Goal: Task Accomplishment & Management: Complete application form

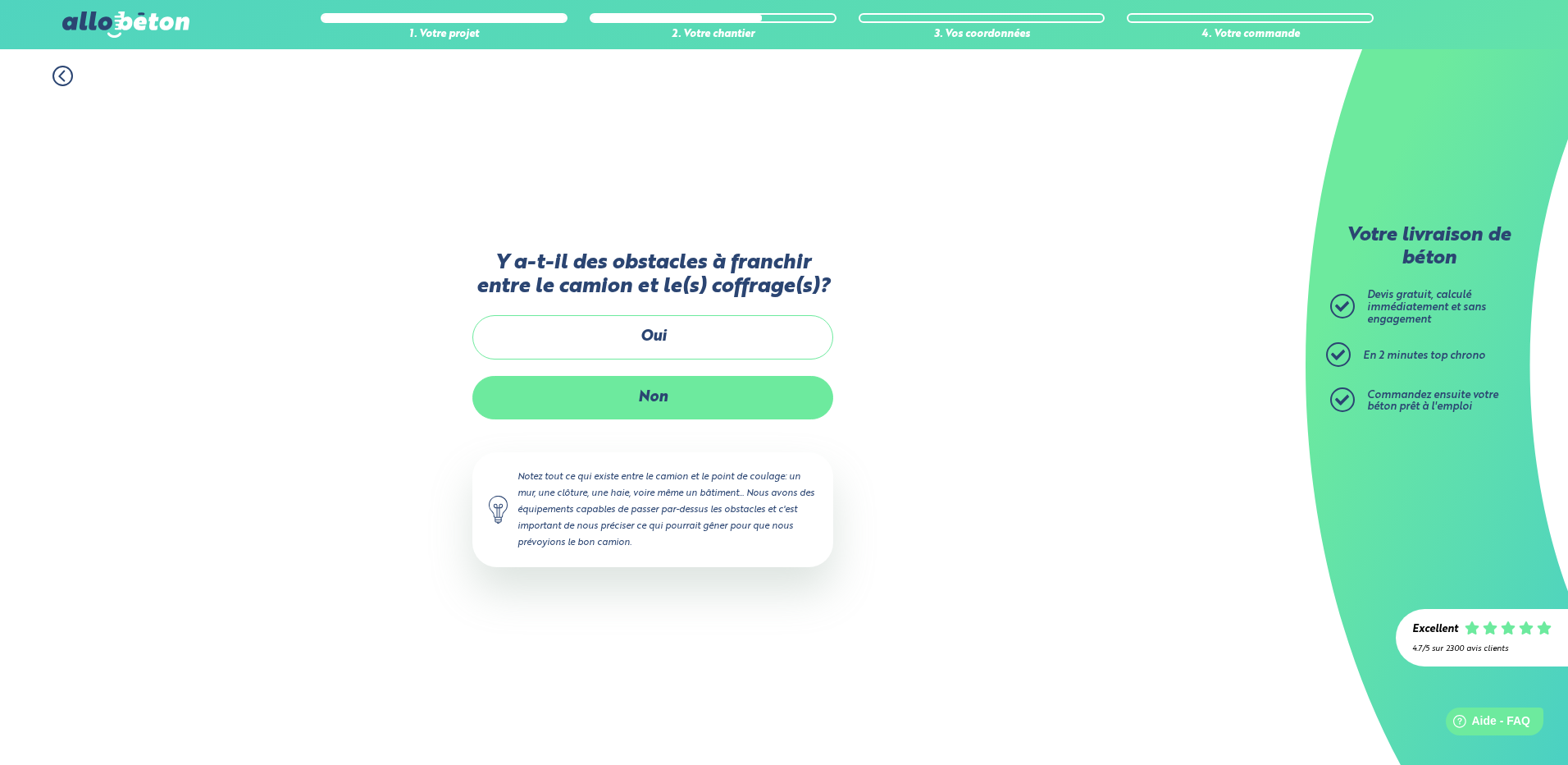
click at [650, 390] on label "Non" at bounding box center [652, 397] width 361 height 43
click at [0, 0] on input "Non" at bounding box center [0, 0] width 0 height 0
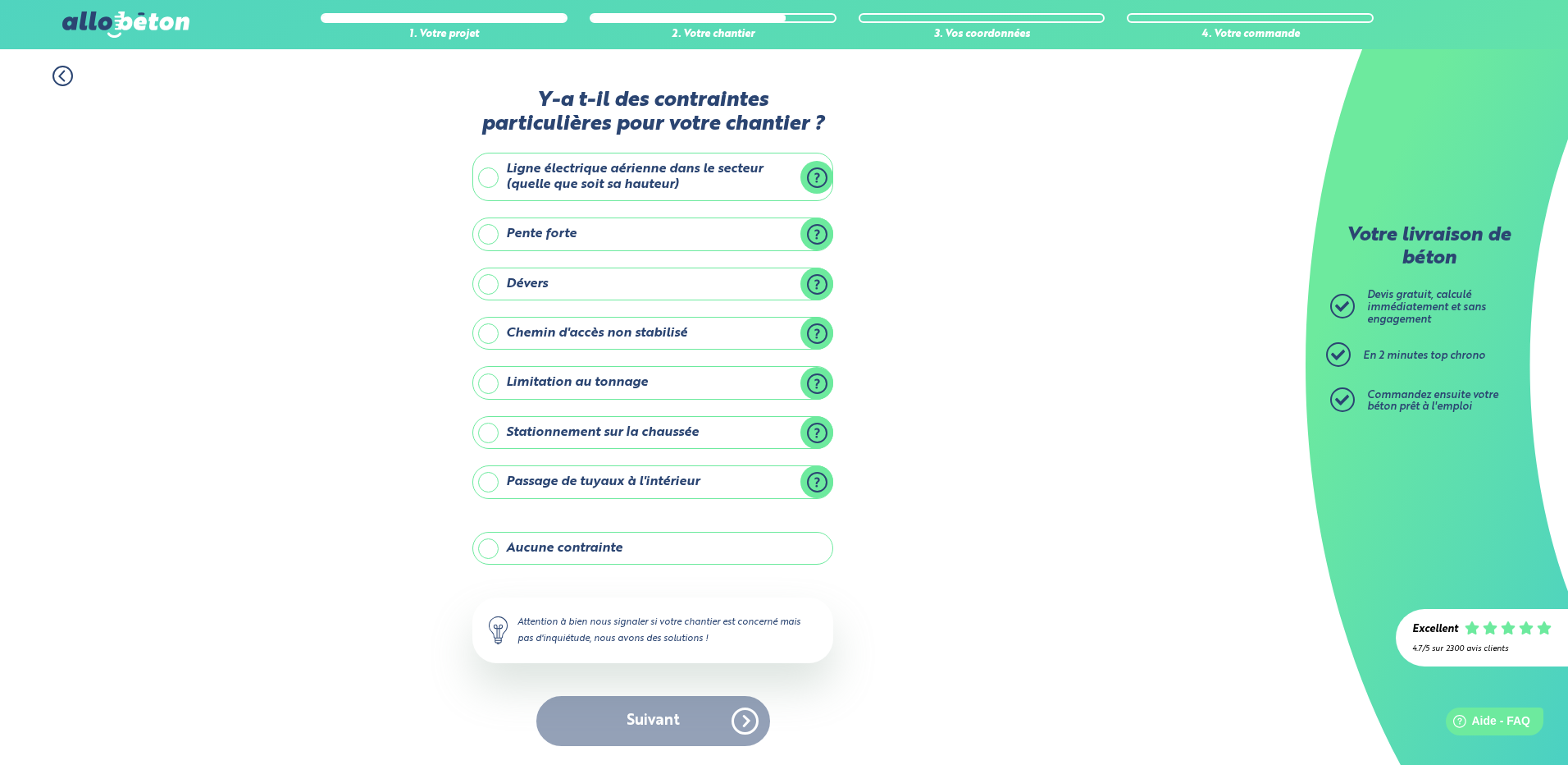
click at [653, 433] on label "Stationnement sur la chaussée" at bounding box center [652, 432] width 361 height 33
click at [0, 0] on input "Stationnement sur la chaussée" at bounding box center [0, 0] width 0 height 0
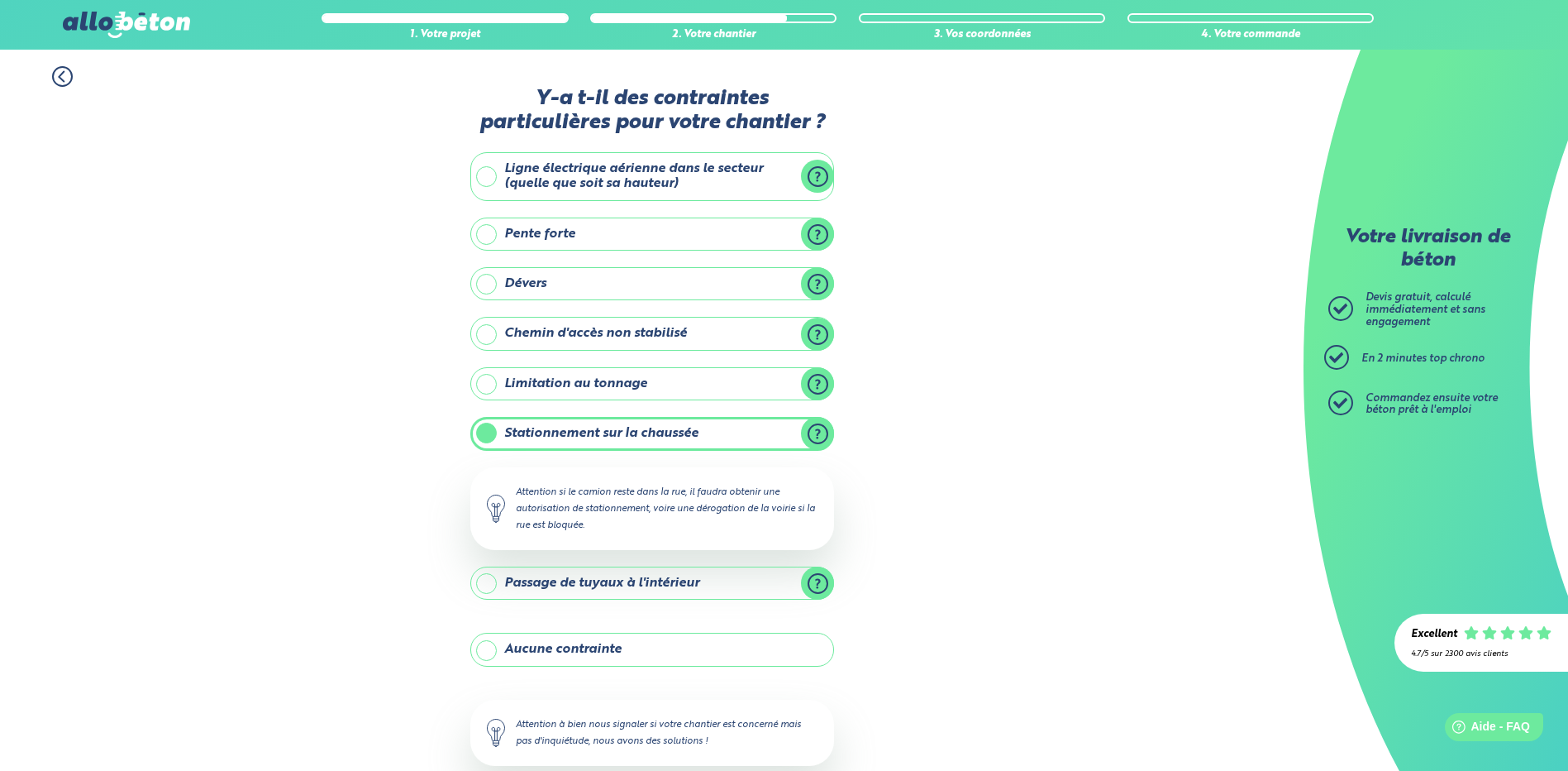
click at [550, 431] on label "Stationnement sur la chaussée" at bounding box center [651, 433] width 364 height 33
click at [0, 0] on input "Stationnement sur la chaussée" at bounding box center [0, 0] width 0 height 0
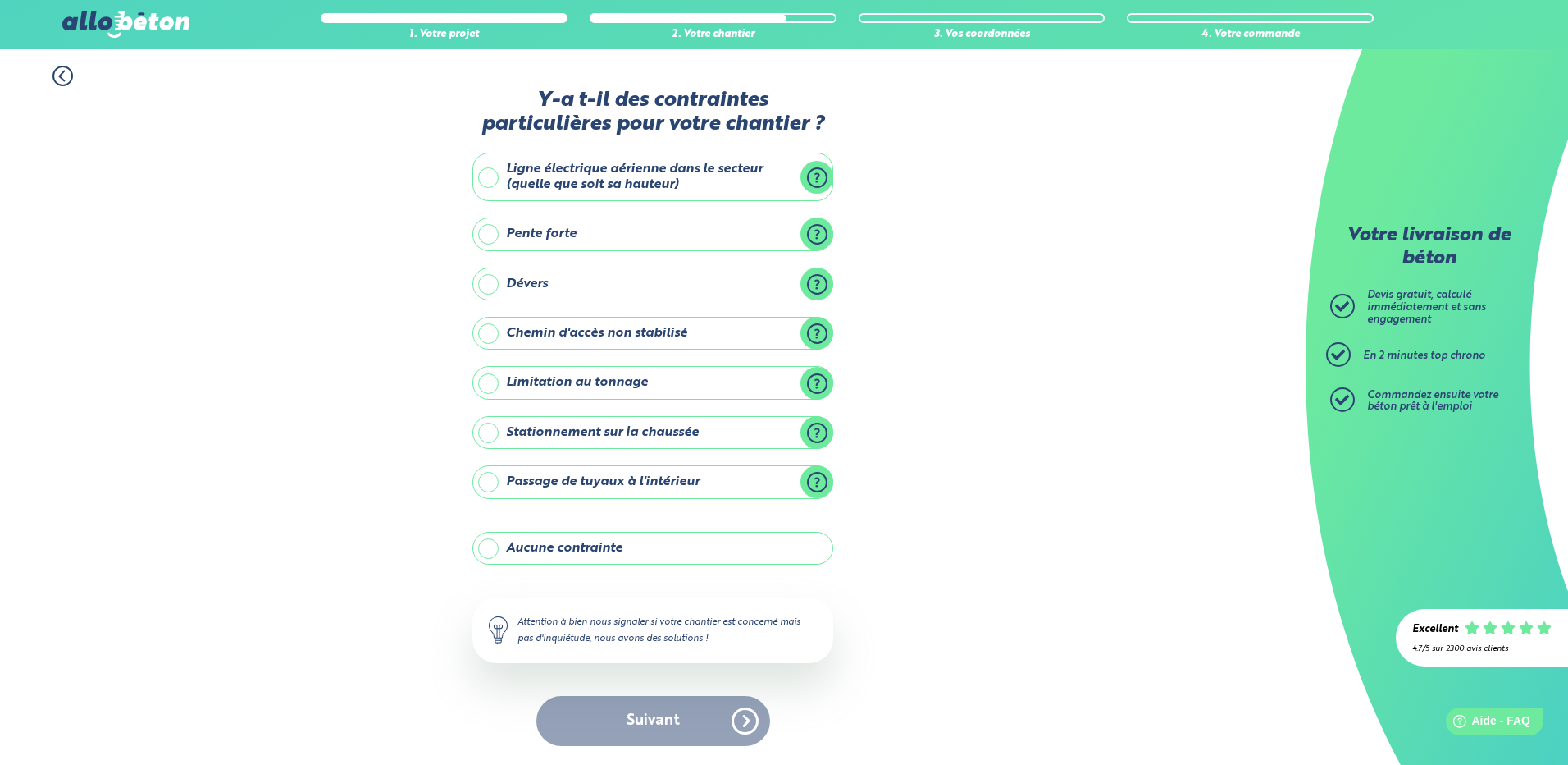
click at [591, 541] on label "Aucune contrainte" at bounding box center [652, 548] width 361 height 33
click at [0, 0] on input "Aucune contrainte" at bounding box center [0, 0] width 0 height 0
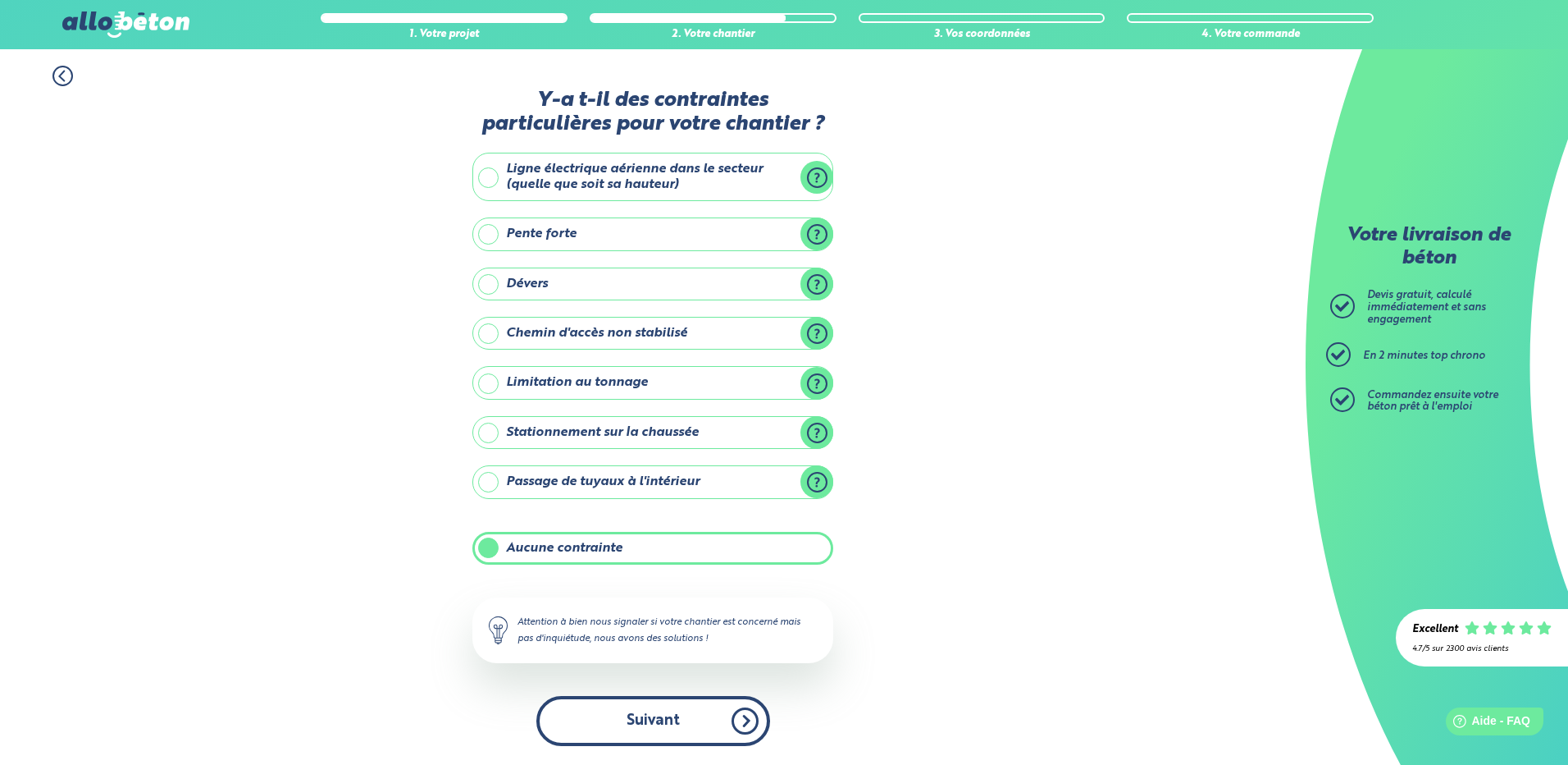
click at [637, 712] on button "Suivant" at bounding box center [652, 721] width 234 height 50
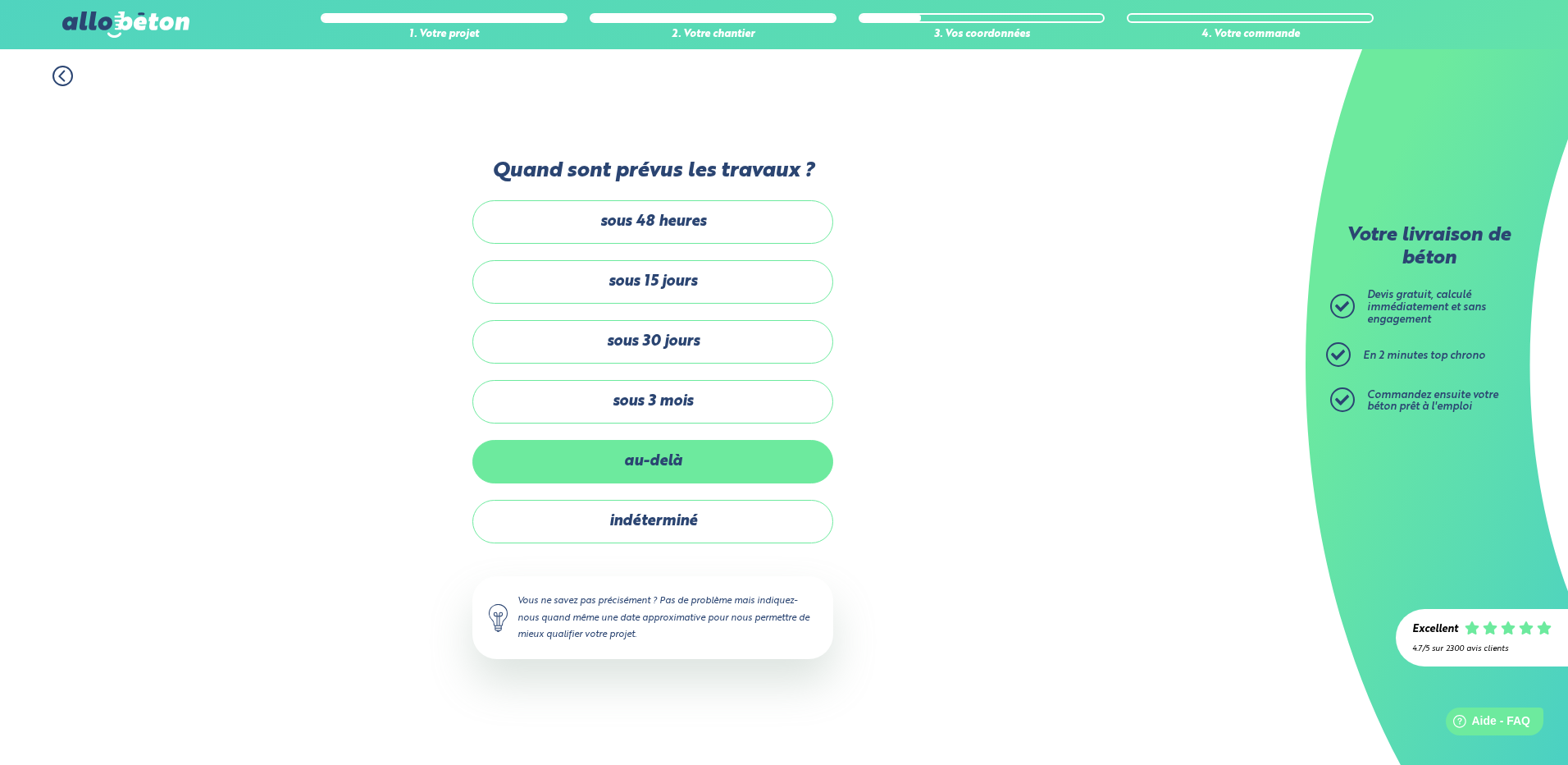
click at [629, 470] on label "au-delà" at bounding box center [652, 461] width 361 height 43
click at [0, 0] on input "au-delà" at bounding box center [0, 0] width 0 height 0
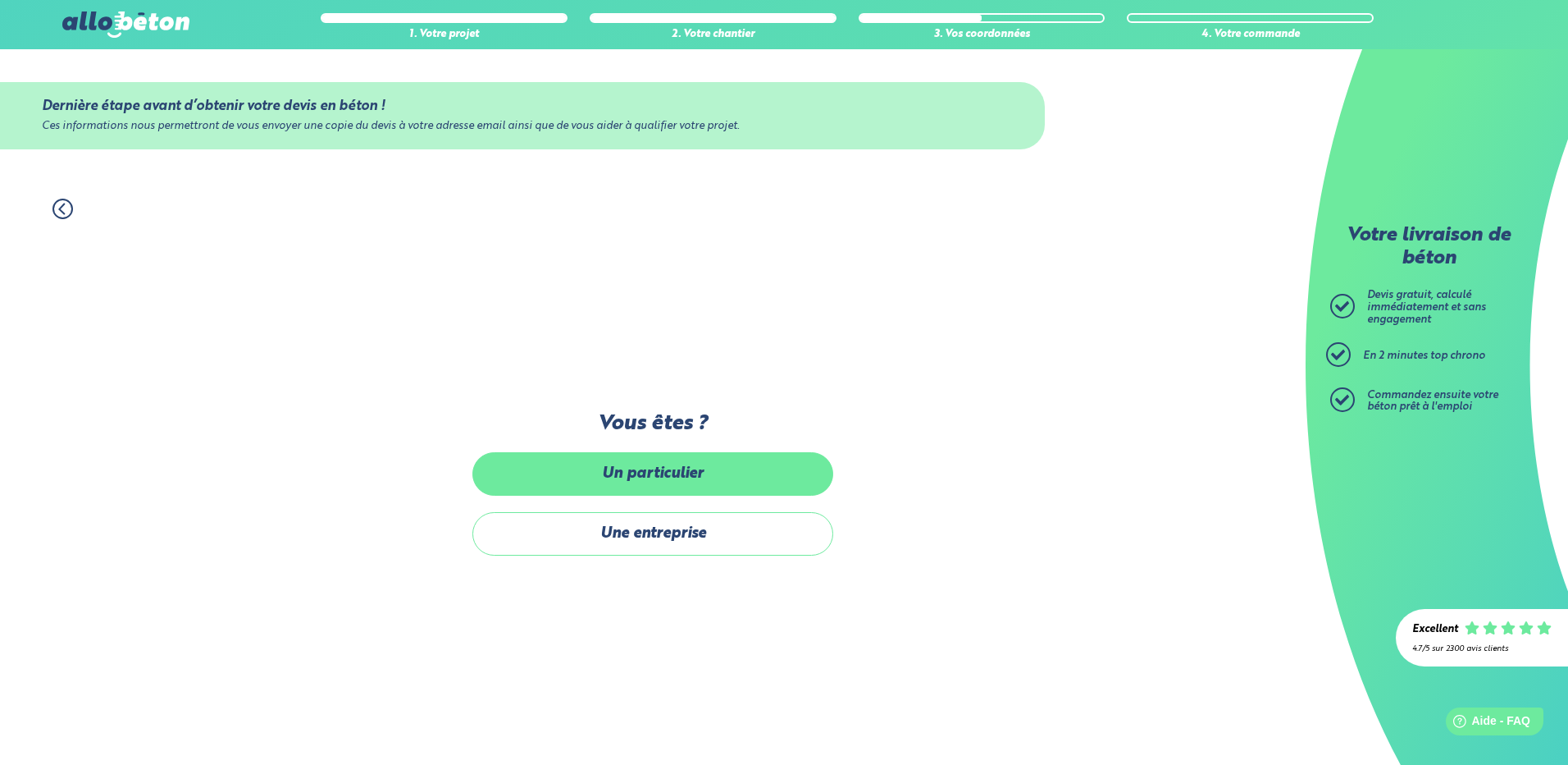
click at [648, 472] on label "Un particulier" at bounding box center [652, 473] width 361 height 43
click at [0, 0] on input "Un particulier" at bounding box center [0, 0] width 0 height 0
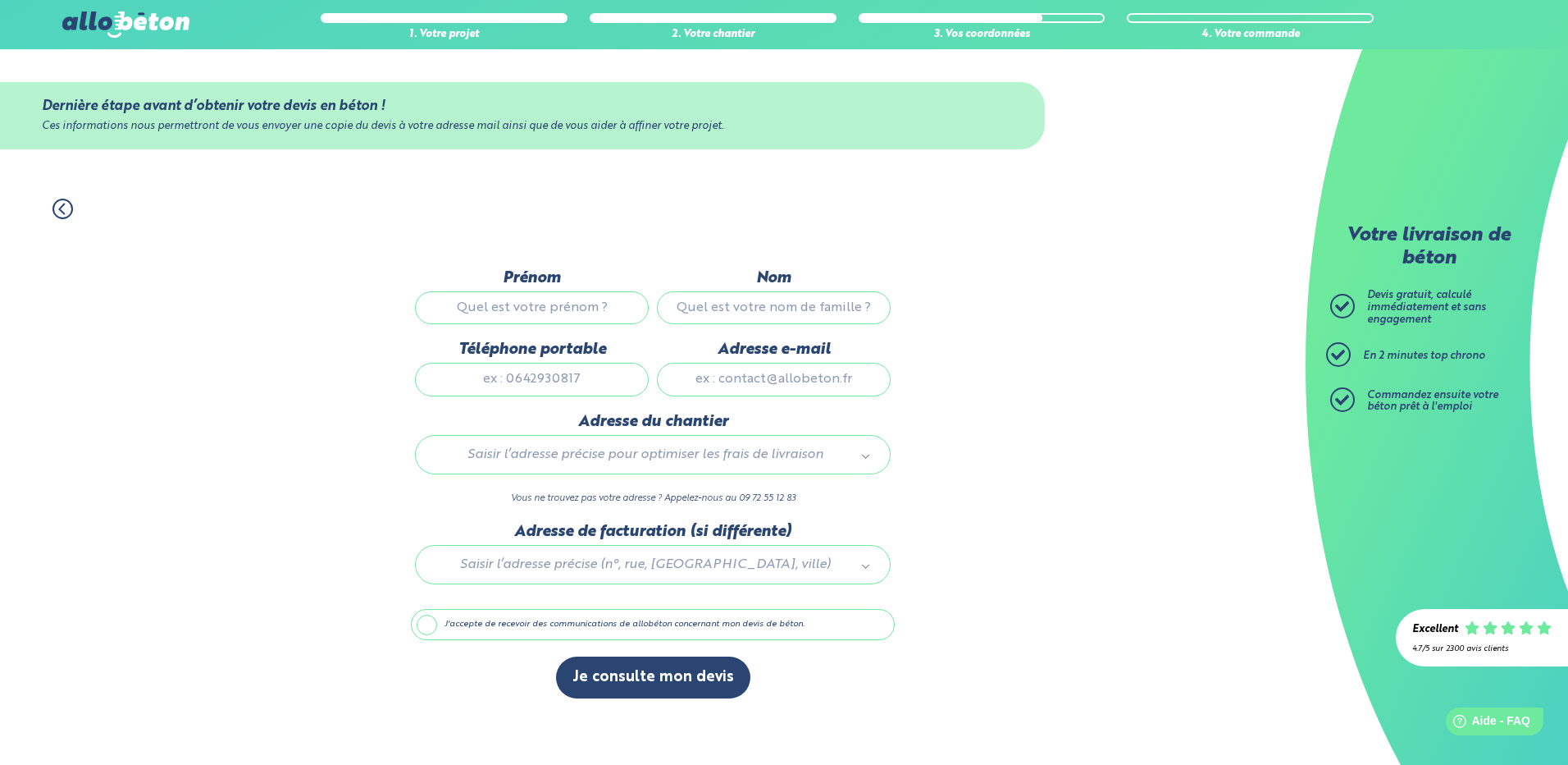
click at [521, 308] on input "Prénom" at bounding box center [531, 307] width 234 height 33
type input "LUC"
type input "THOMAS"
type input "0633646033"
type input "luki57@hotmail.fr"
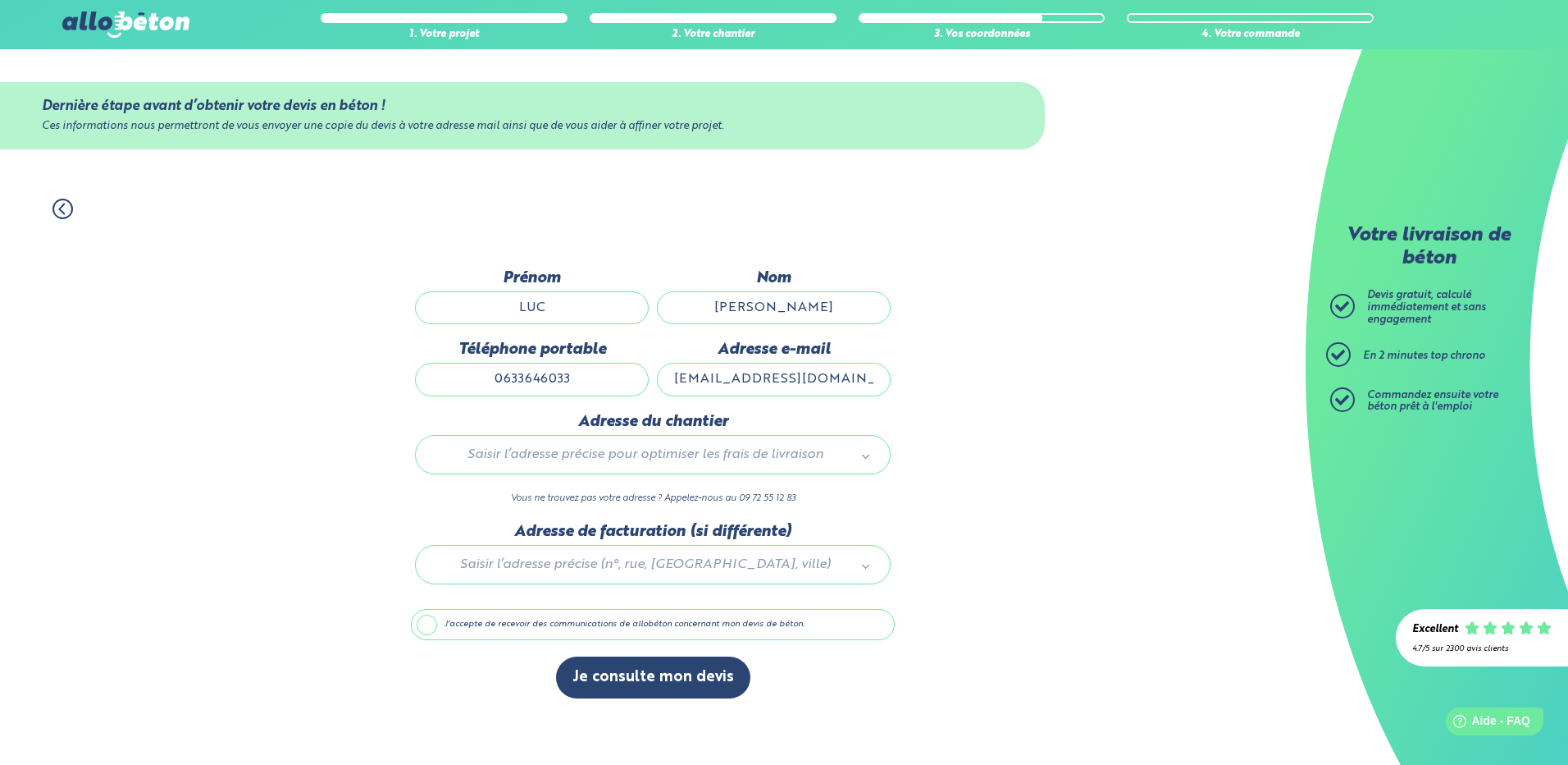
type input "40 Avenue de Lorraine FLORANGE"
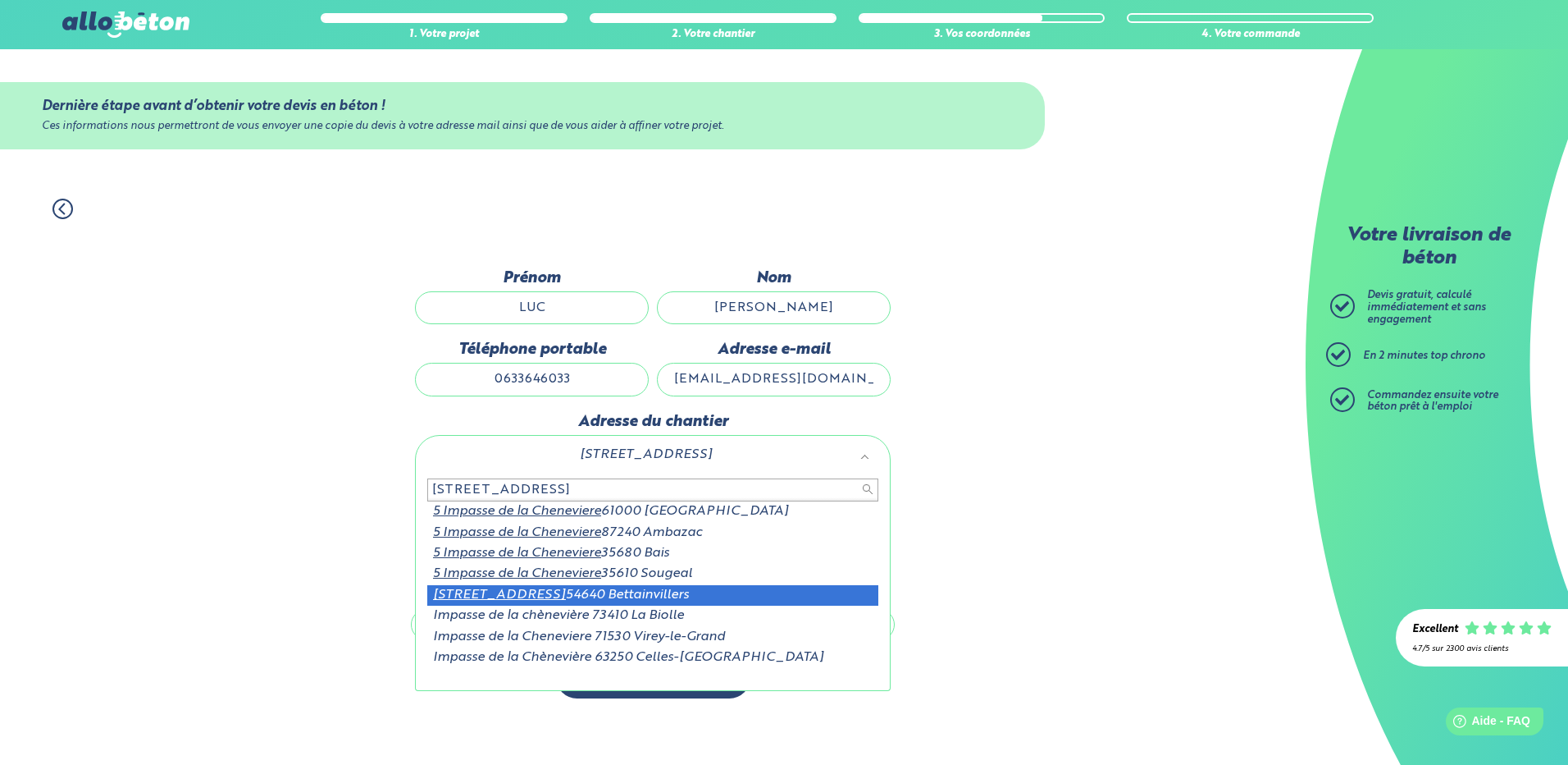
type input "5 IMPASSE DE LA CHENEVIERE"
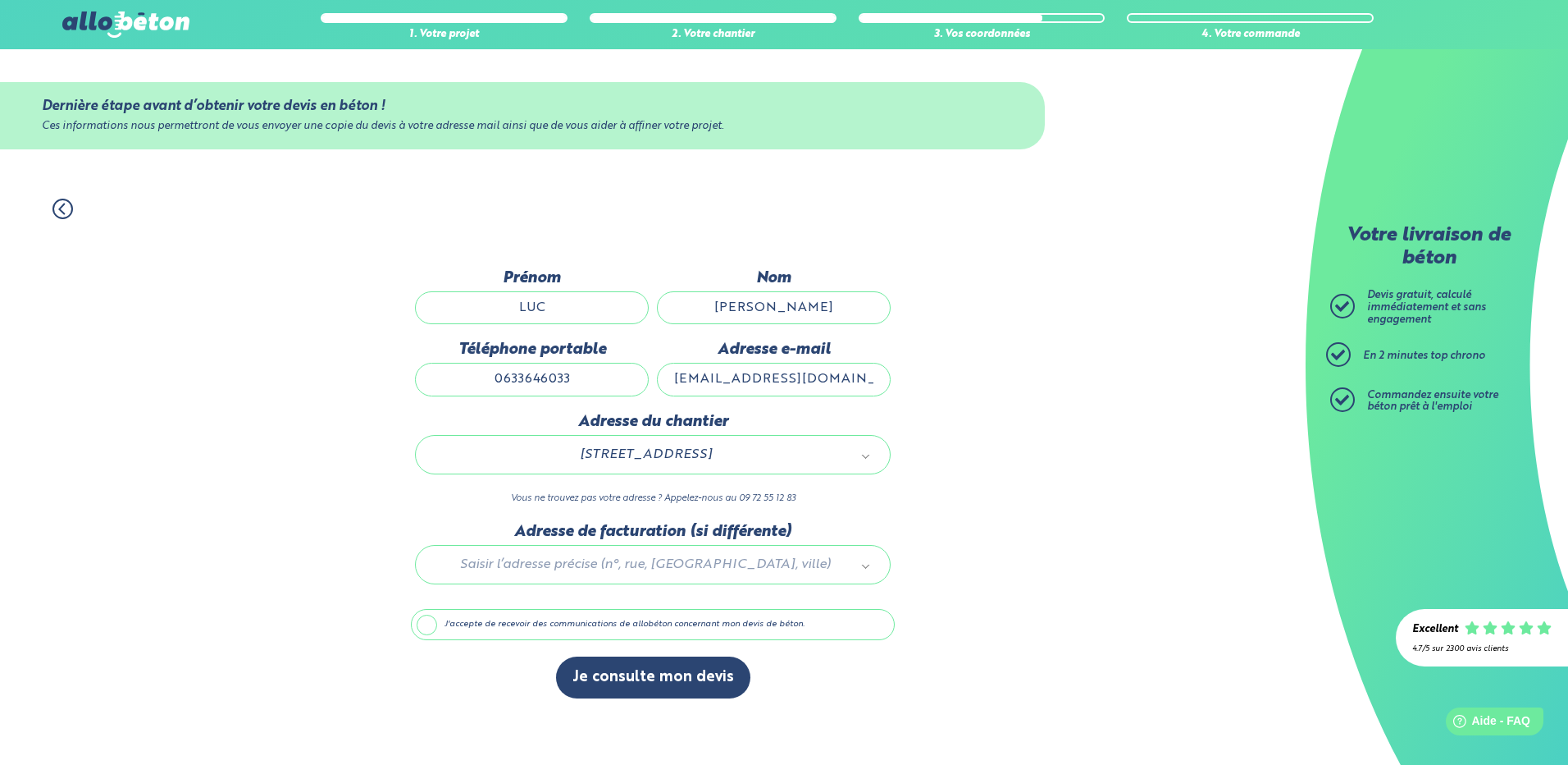
drag, startPoint x: 607, startPoint y: 560, endPoint x: 881, endPoint y: 575, distance: 274.4
click at [881, 575] on div at bounding box center [652, 562] width 484 height 78
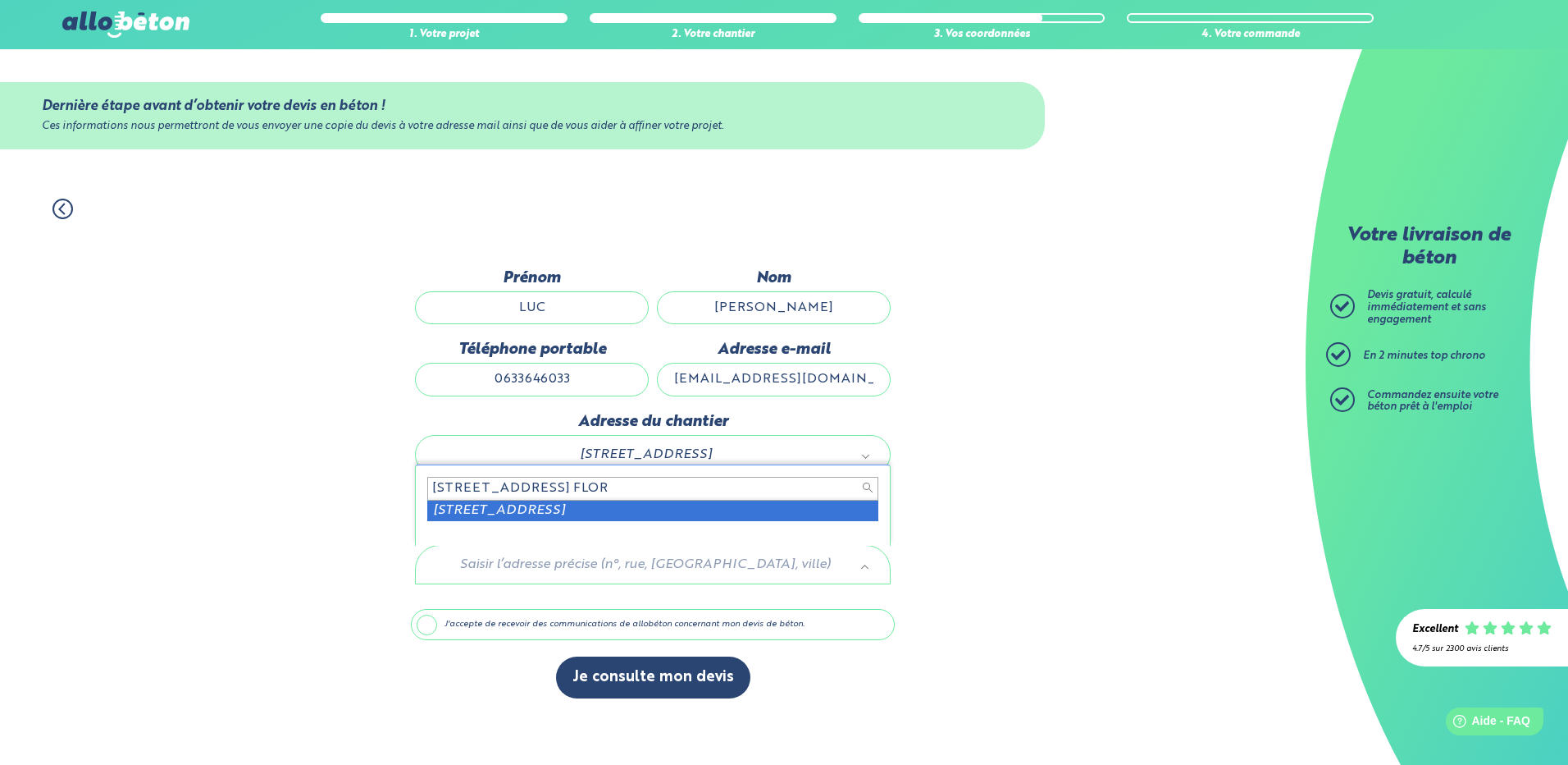
type input "40 AVENUE DE LORRAINE FLOR"
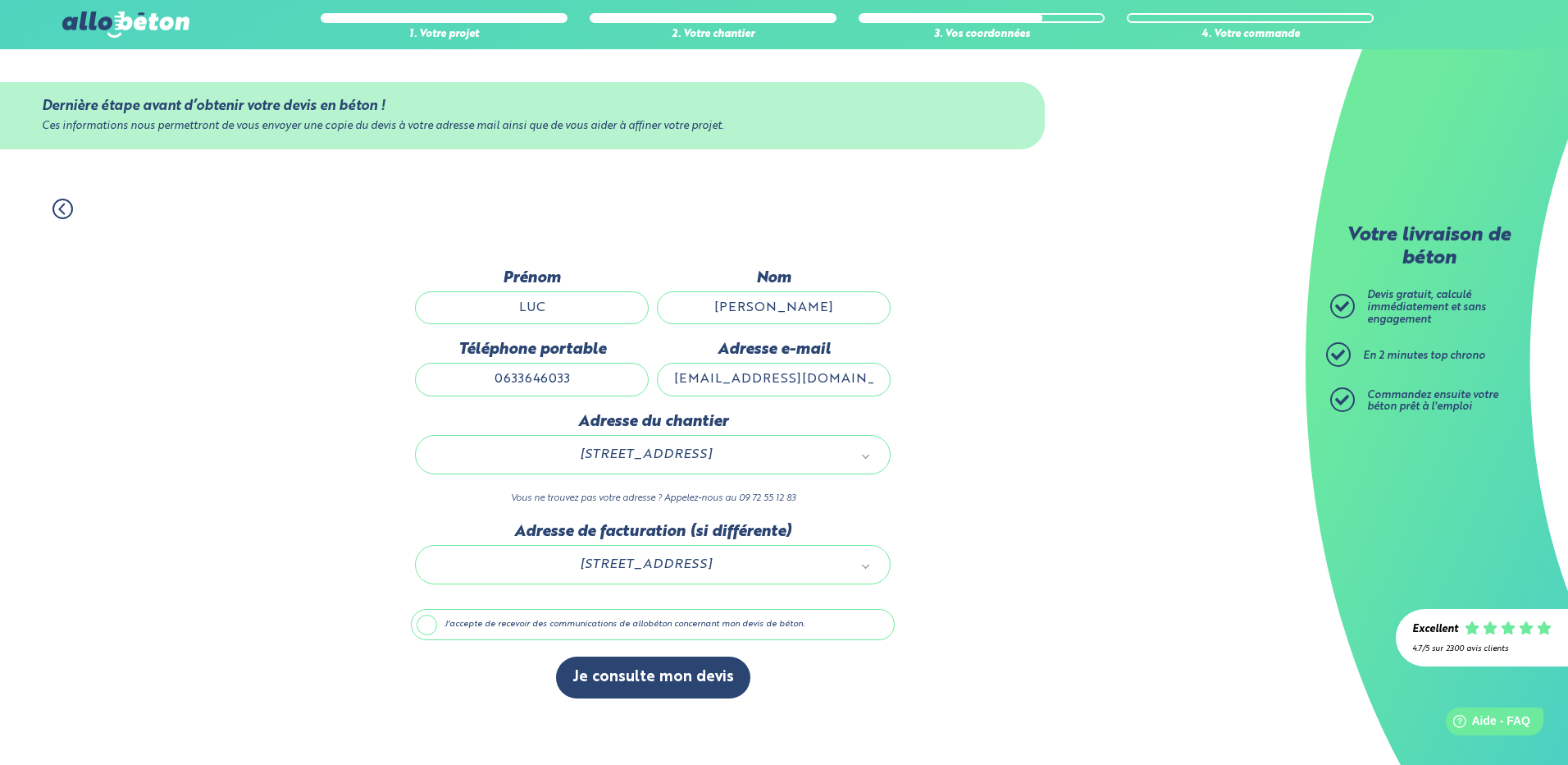
click at [422, 624] on label "J'accepte de recevoir des communications de allobéton concernant mon devis de b…" at bounding box center [652, 624] width 484 height 31
click at [0, 0] on input "J'accepte de recevoir des communications de allobéton concernant mon devis de b…" at bounding box center [0, 0] width 0 height 0
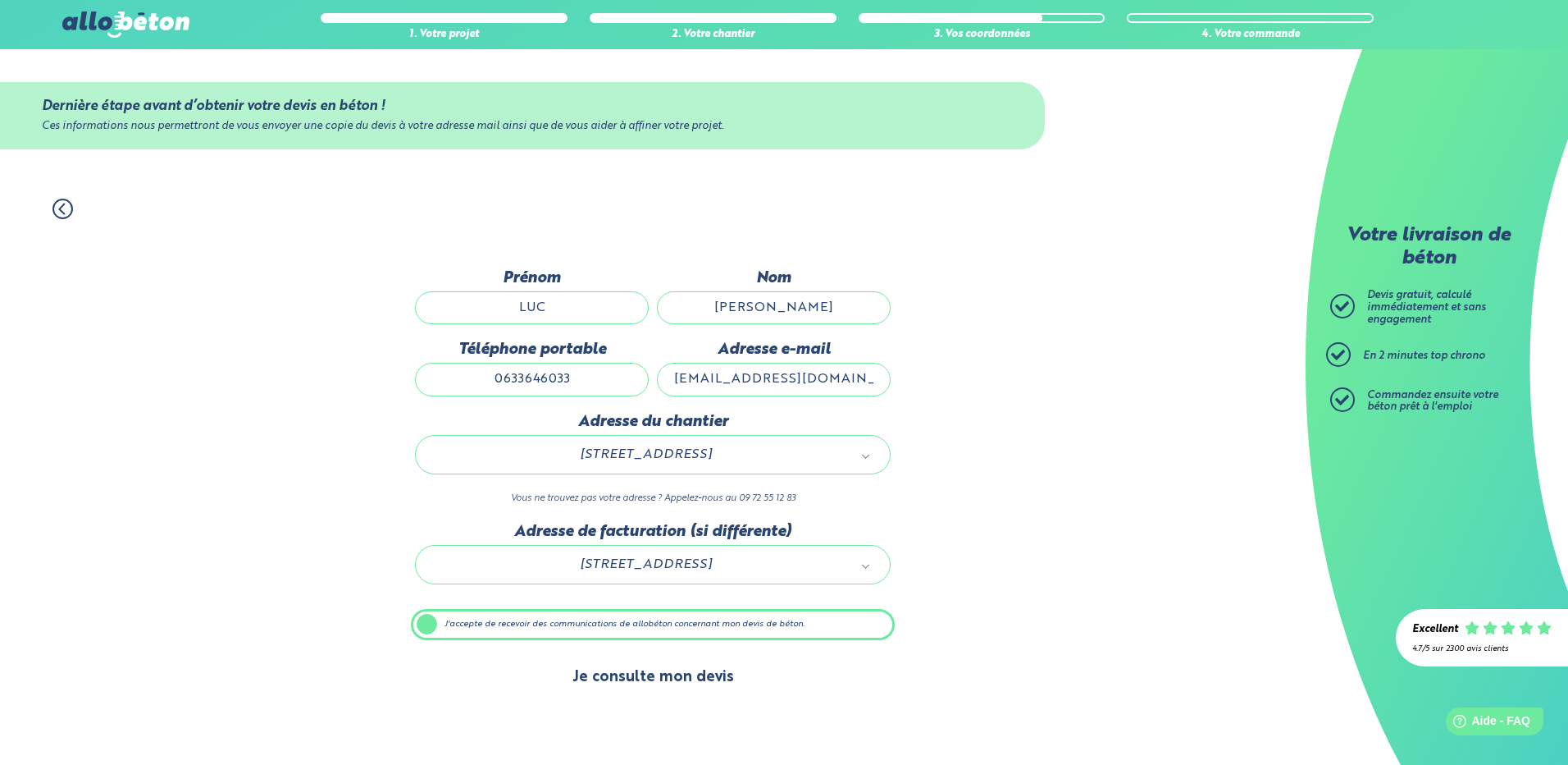
click at [672, 674] on button "Je consulte mon devis" at bounding box center [653, 677] width 194 height 42
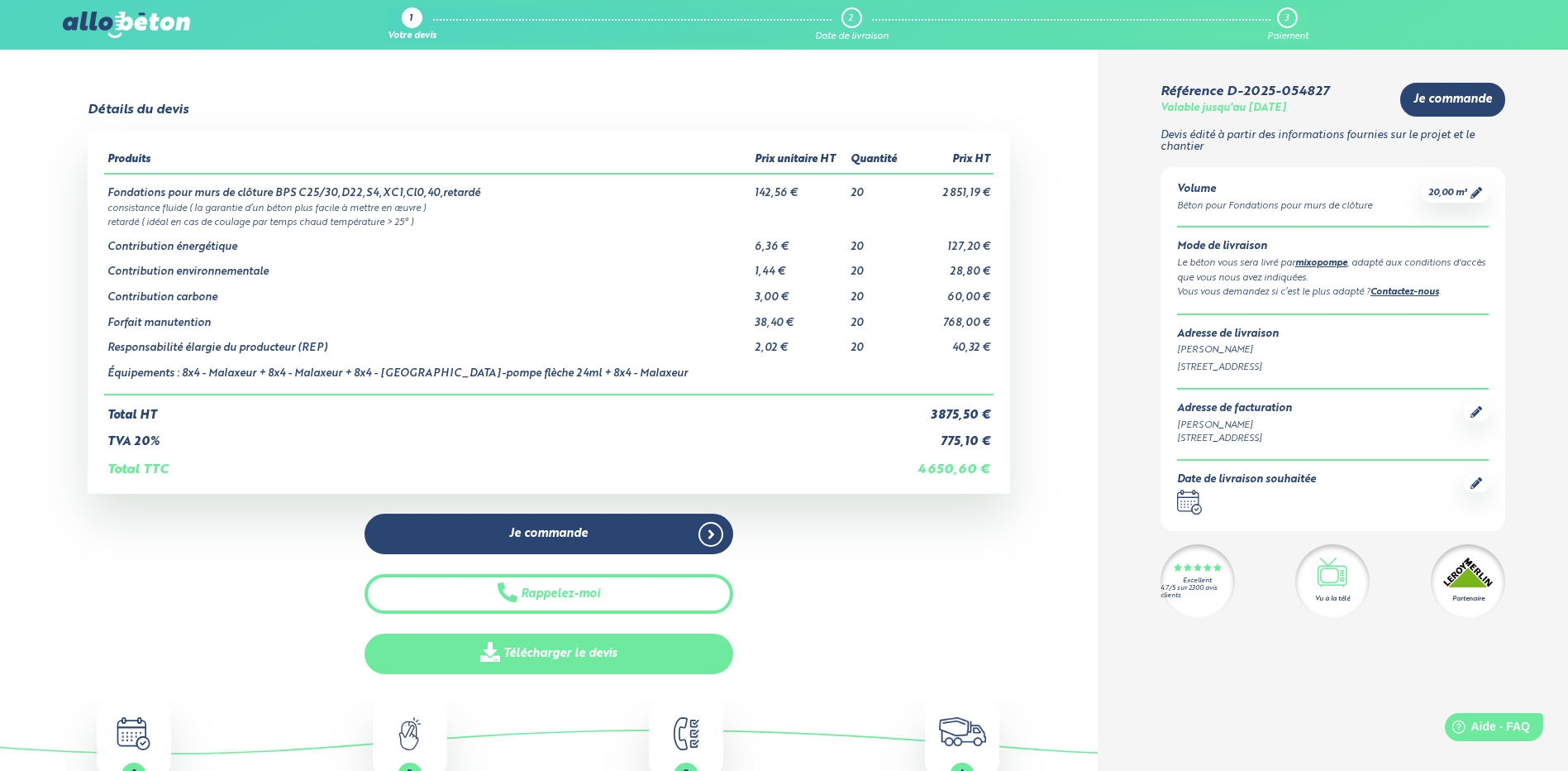
click at [617, 655] on link "Télécharger le devis" at bounding box center [549, 653] width 368 height 41
